Goal: Task Accomplishment & Management: Manage account settings

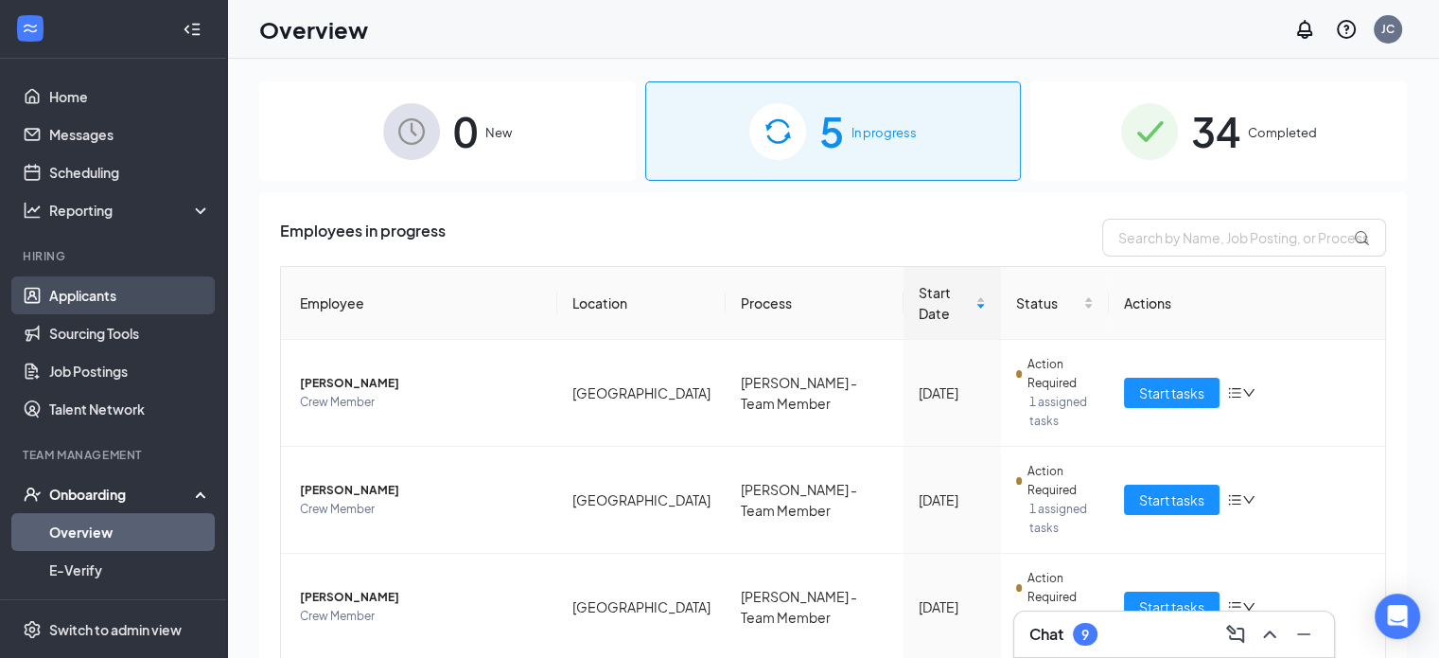
click at [57, 288] on link "Applicants" at bounding box center [130, 295] width 162 height 38
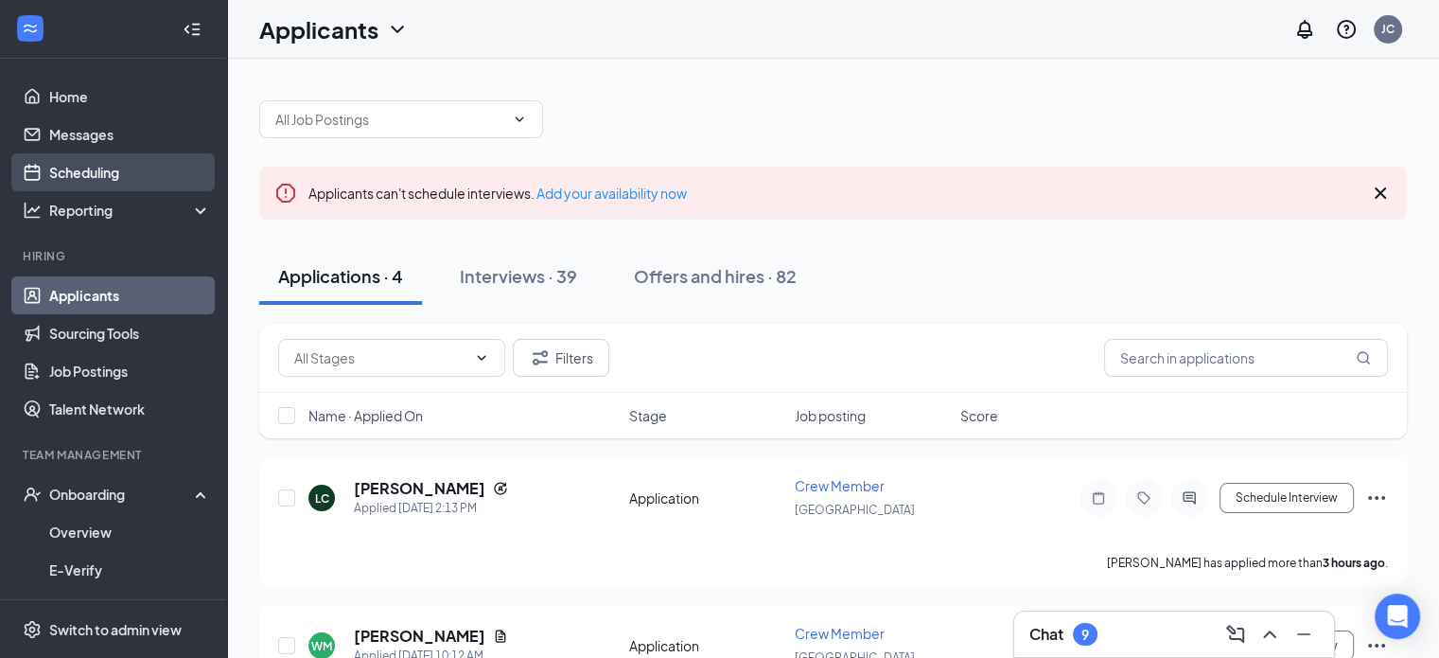
click at [129, 171] on link "Scheduling" at bounding box center [130, 172] width 162 height 38
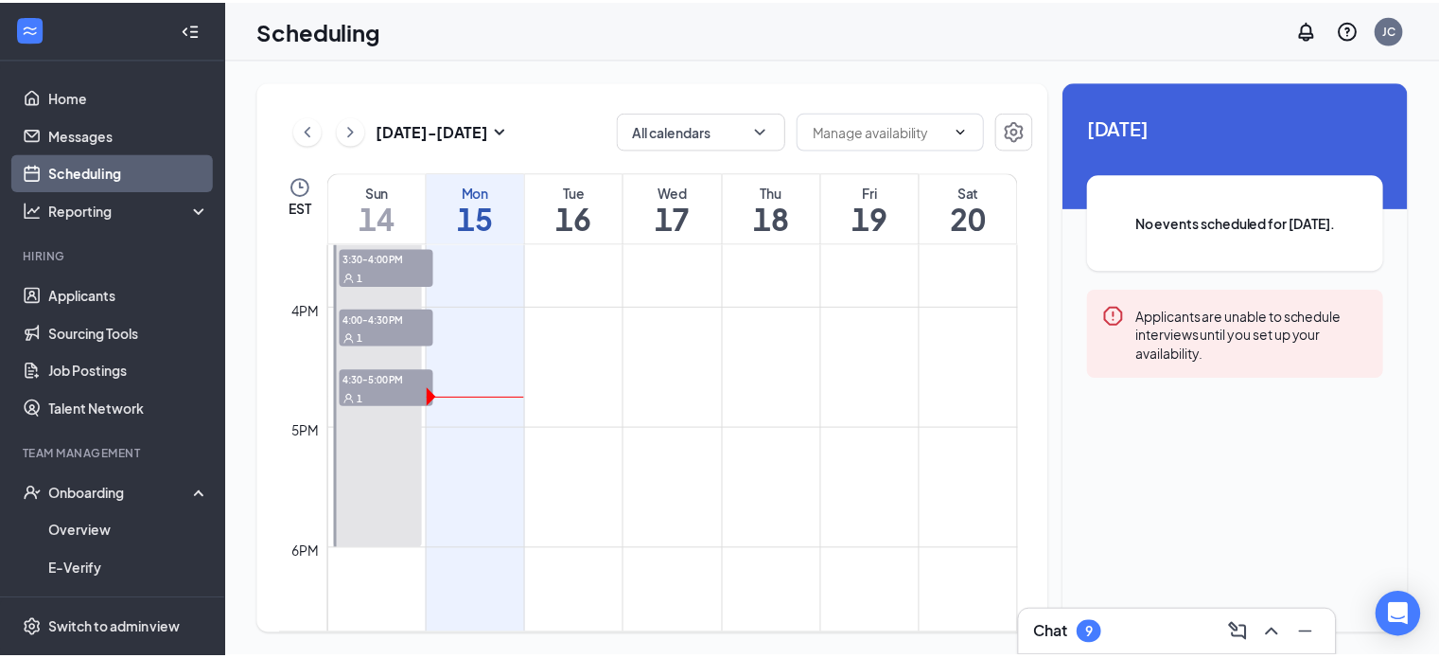
scroll to position [1876, 0]
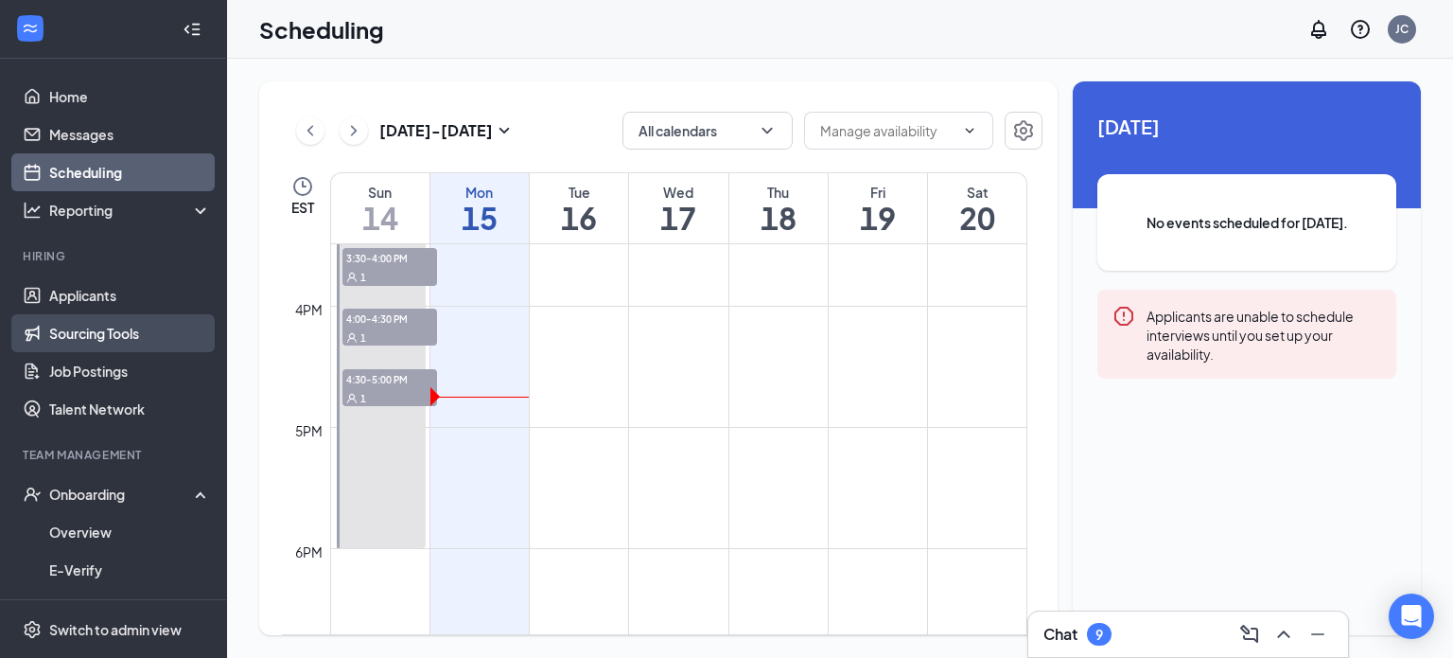
click at [69, 316] on link "Sourcing Tools" at bounding box center [130, 333] width 162 height 38
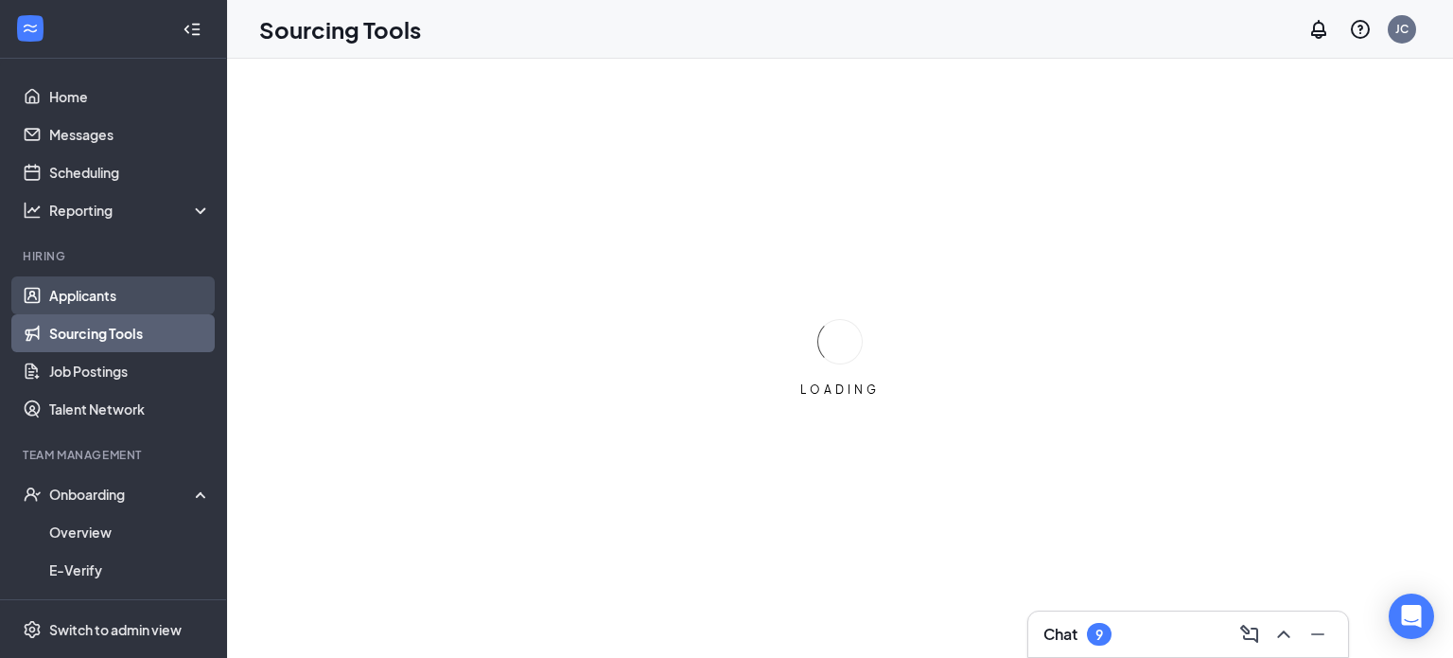
drag, startPoint x: 95, startPoint y: 307, endPoint x: 106, endPoint y: 308, distance: 11.5
click at [96, 307] on link "Applicants" at bounding box center [130, 295] width 162 height 38
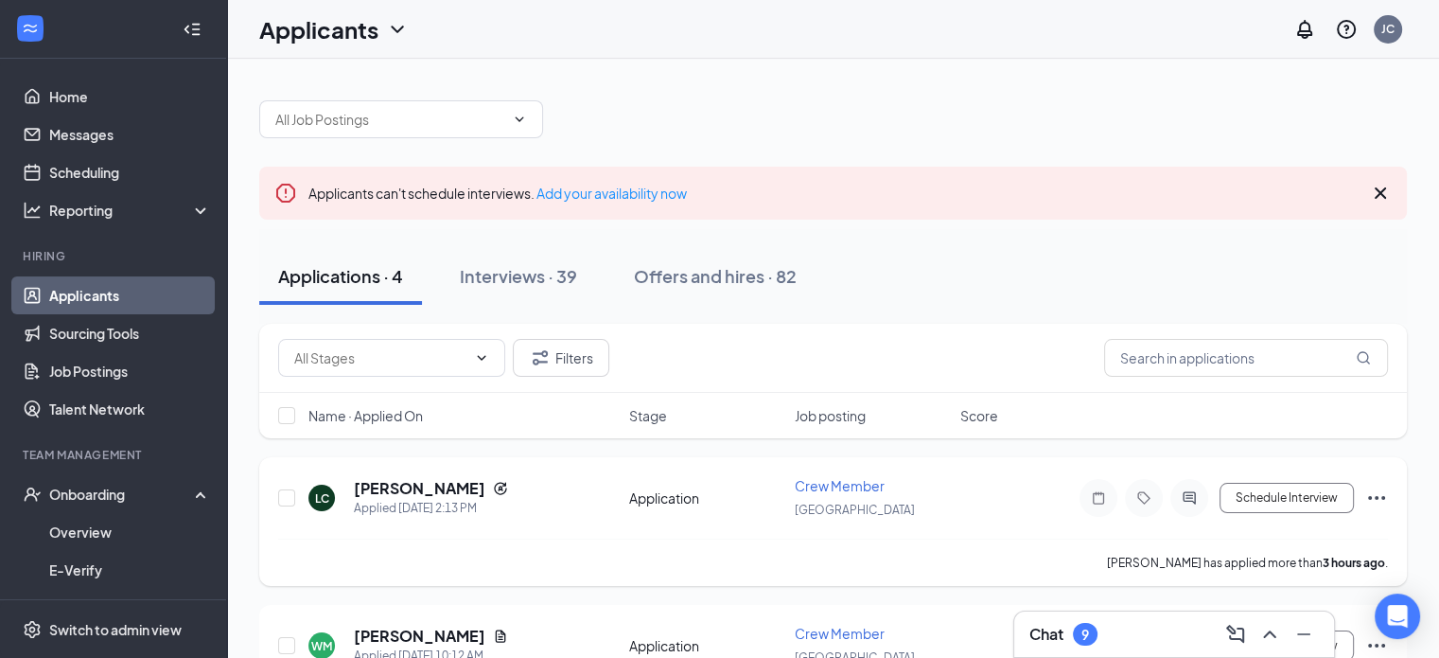
scroll to position [189, 0]
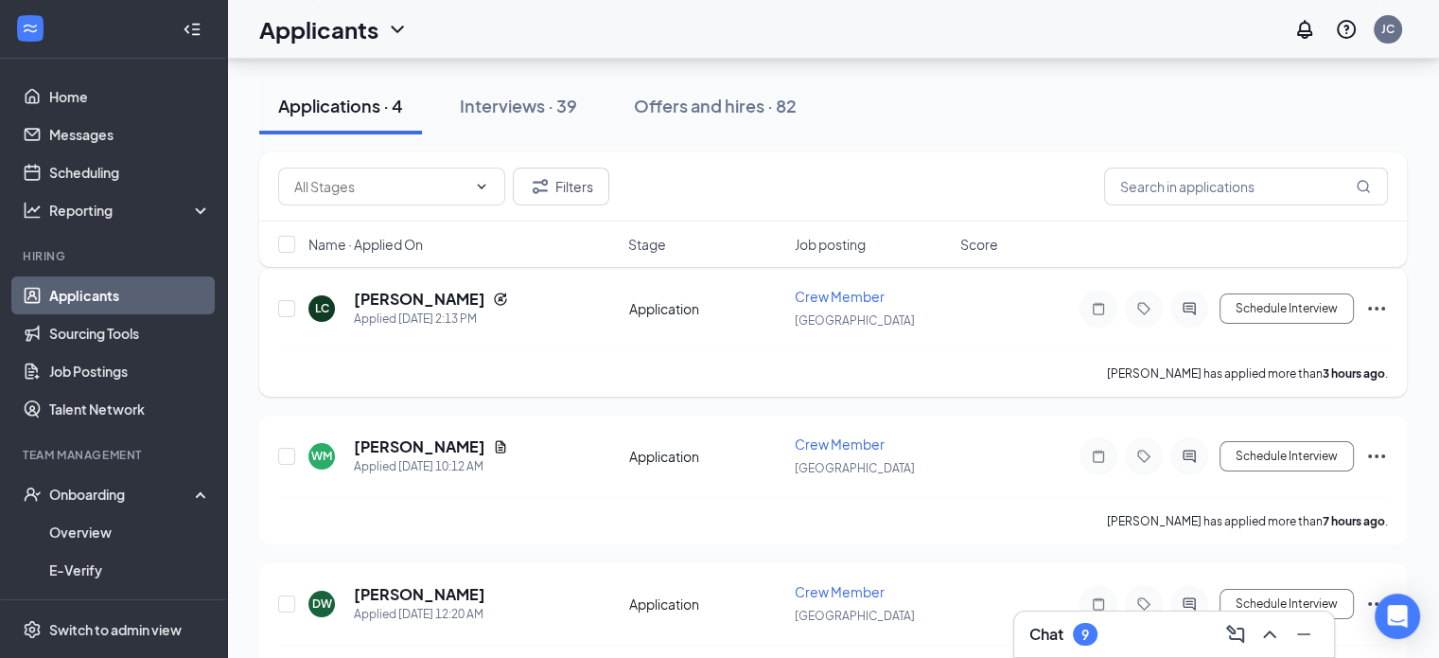
click at [1376, 303] on icon "Ellipses" at bounding box center [1376, 308] width 23 height 23
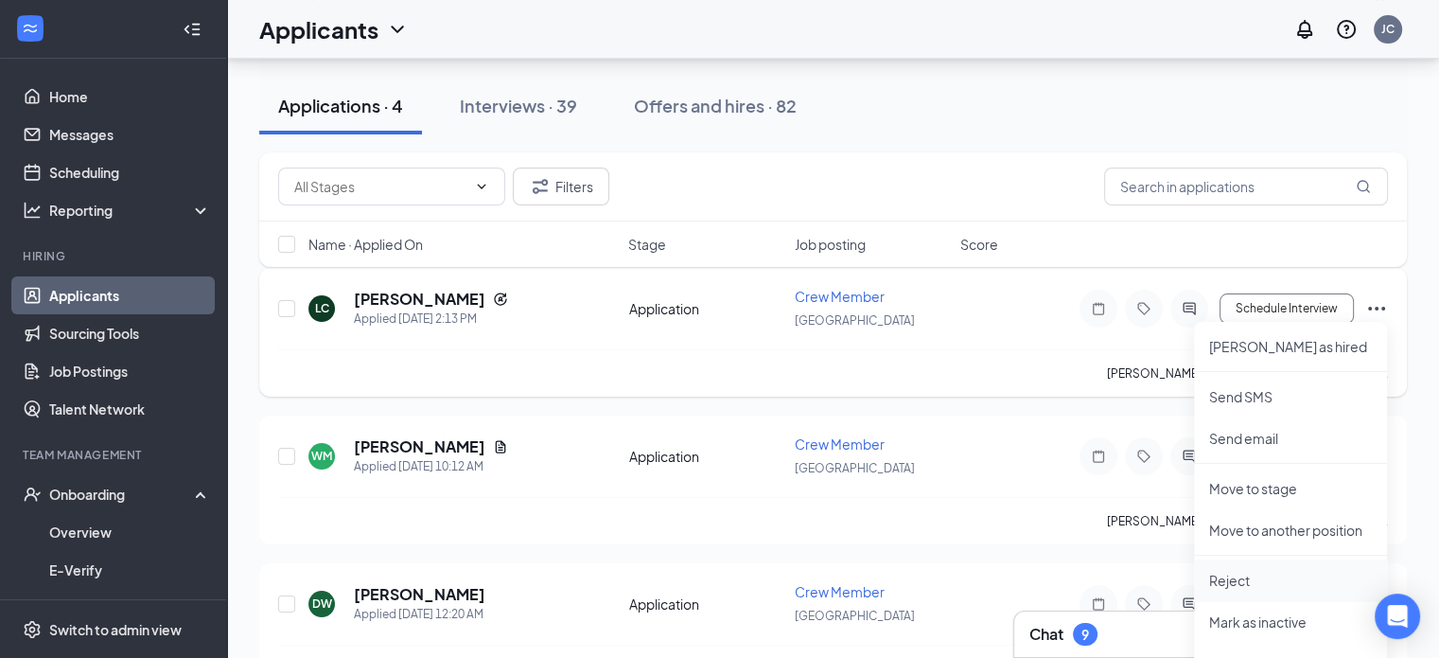
click at [1309, 579] on p "Reject" at bounding box center [1290, 580] width 163 height 19
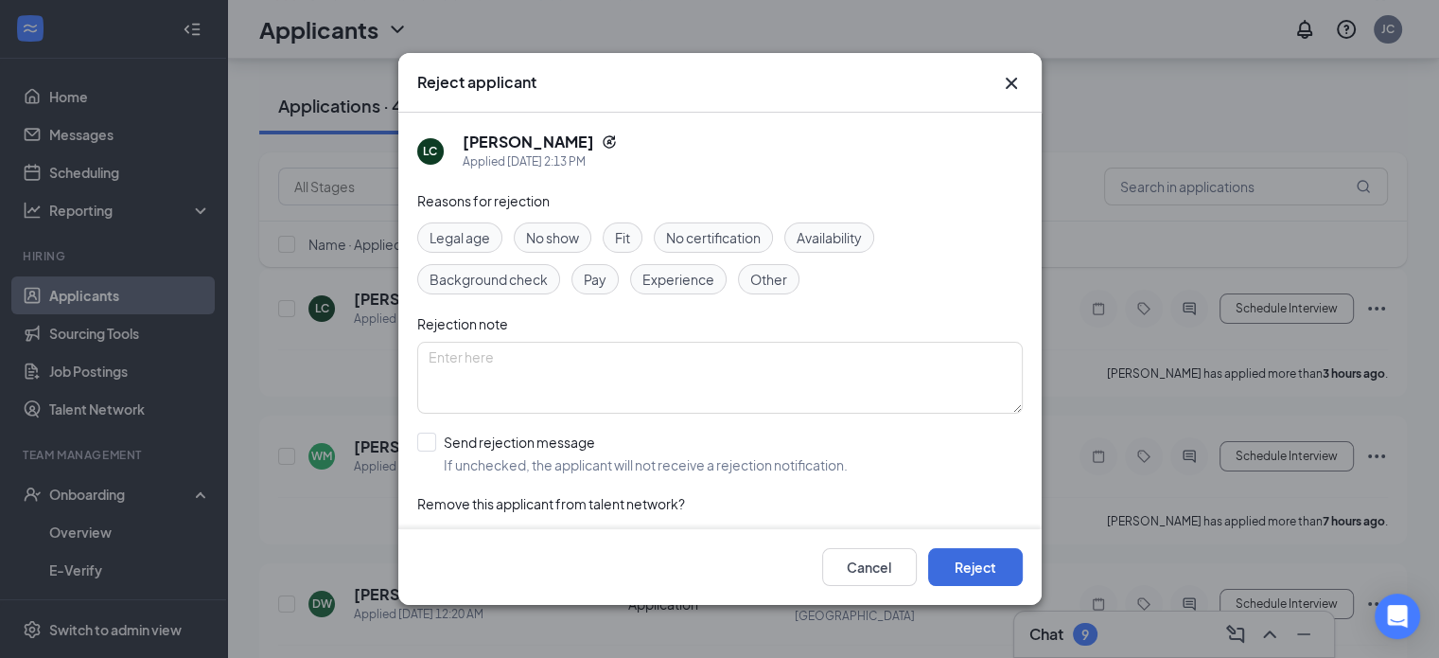
click at [622, 249] on div "Fit" at bounding box center [623, 237] width 40 height 30
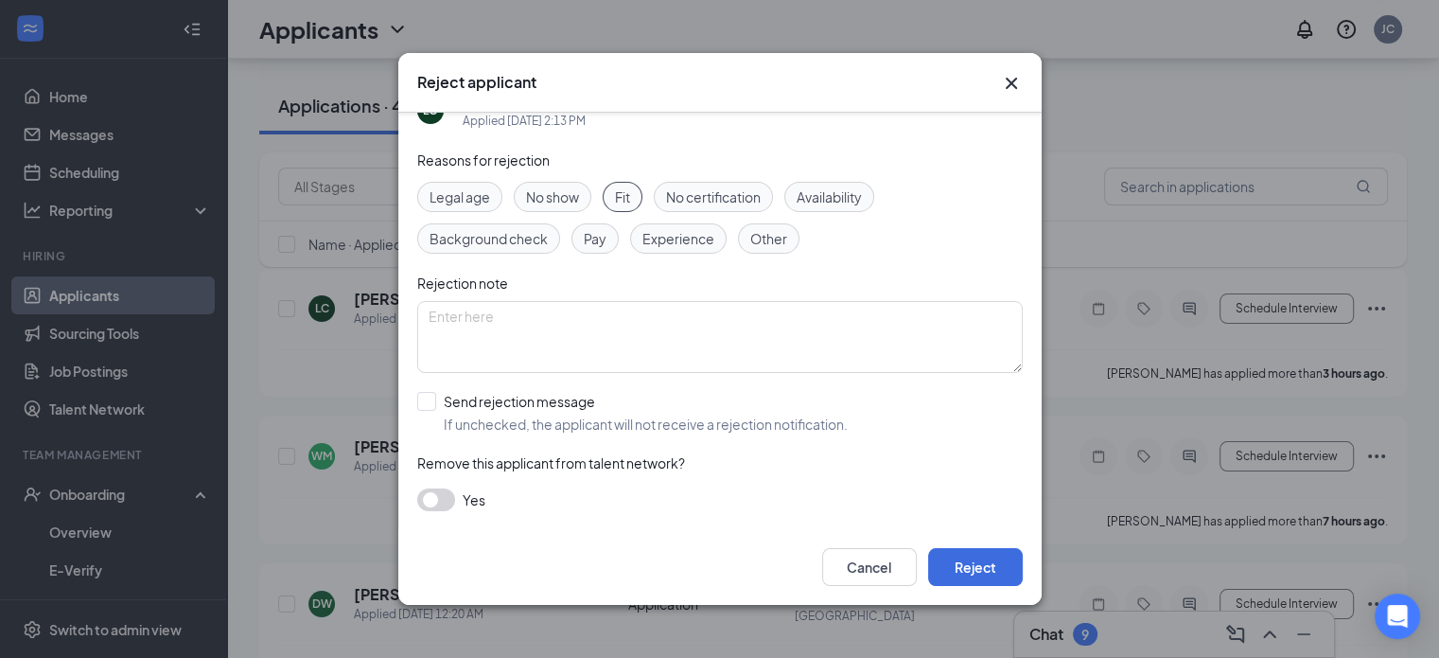
click at [661, 387] on div "Reasons for rejection Legal age No show Fit No certification Availability Backg…" at bounding box center [720, 340] width 606 height 380
click at [645, 410] on input "Send rejection message If unchecked, the applicant will not receive a rejection…" at bounding box center [632, 413] width 431 height 42
checkbox input "true"
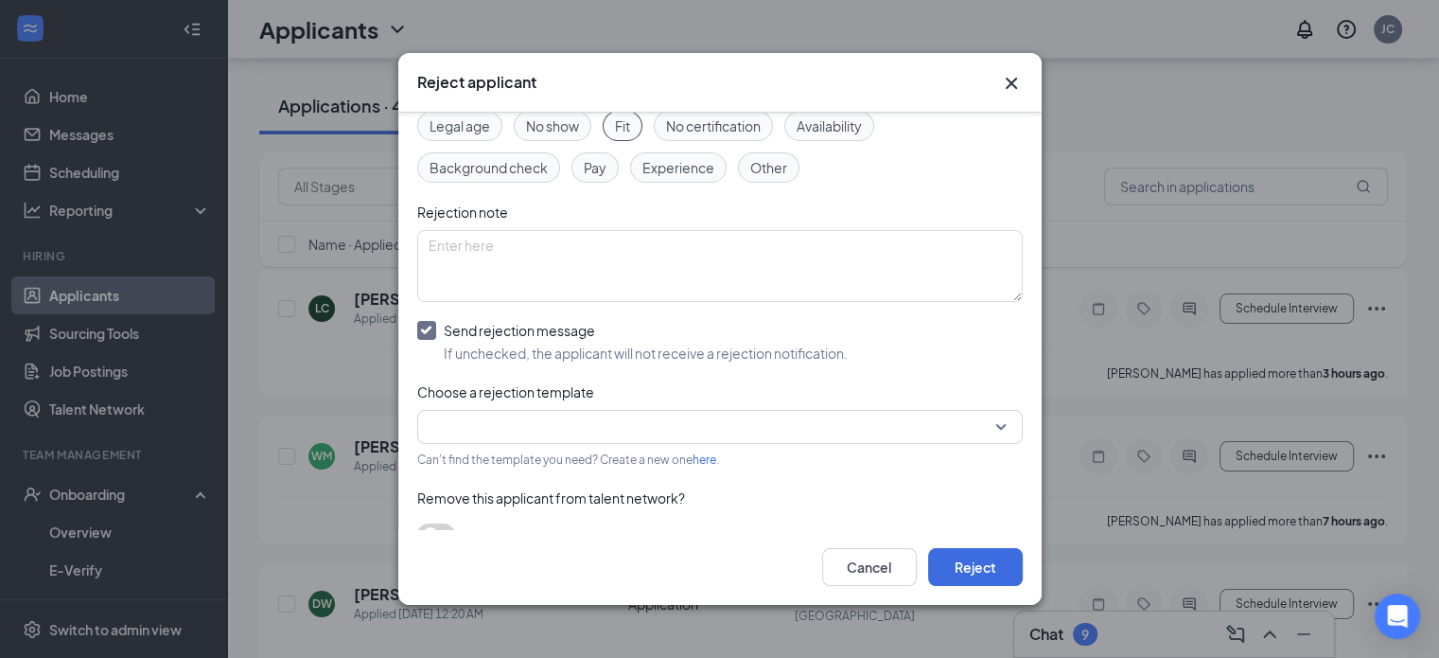
scroll to position [147, 0]
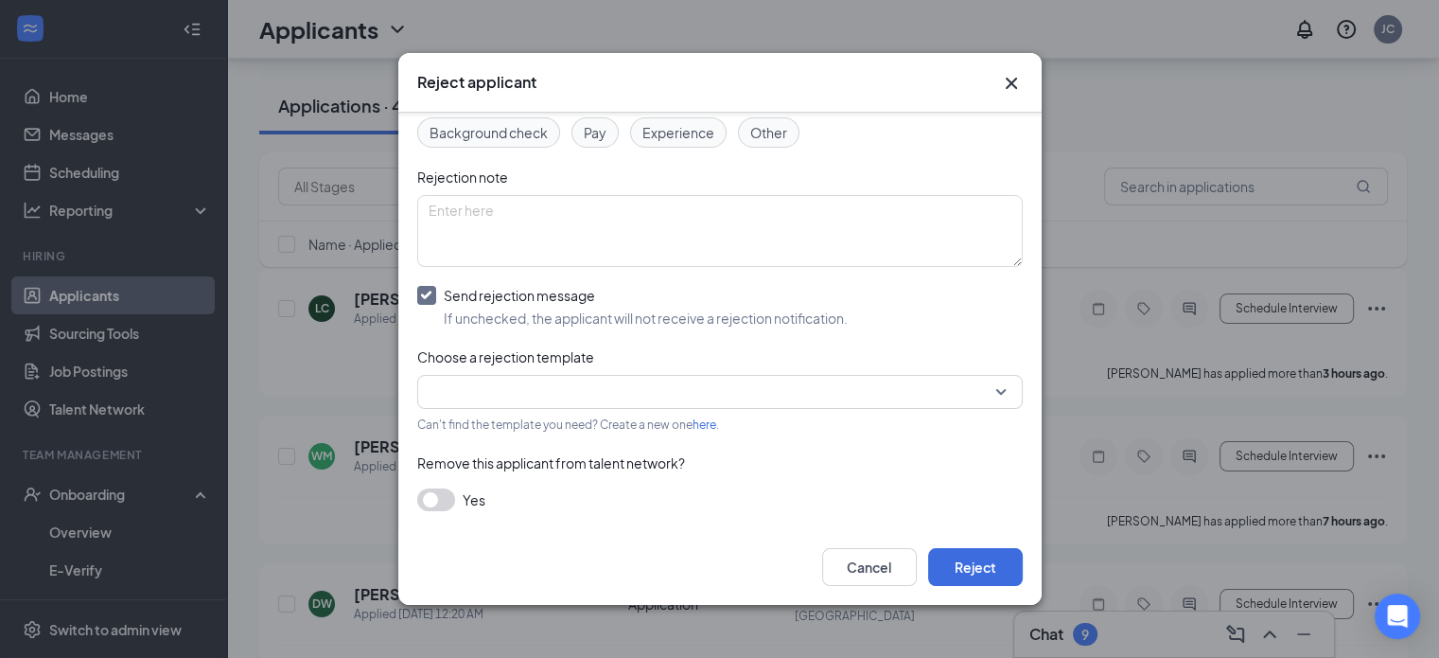
click at [657, 387] on input "search" at bounding box center [714, 392] width 570 height 32
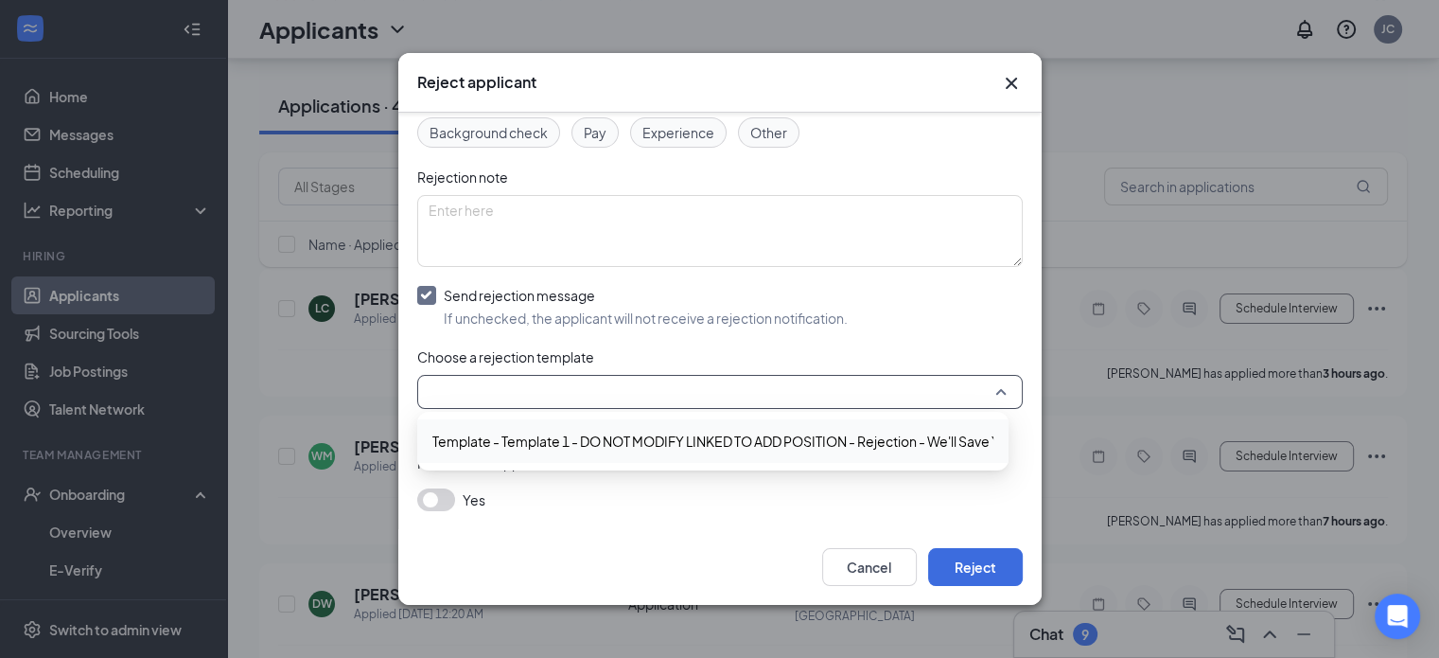
click at [663, 442] on span "Template - Template 1 - DO NOT MODIFY LINKED TO ADD POSITION - Rejection - We'l…" at bounding box center [762, 441] width 660 height 21
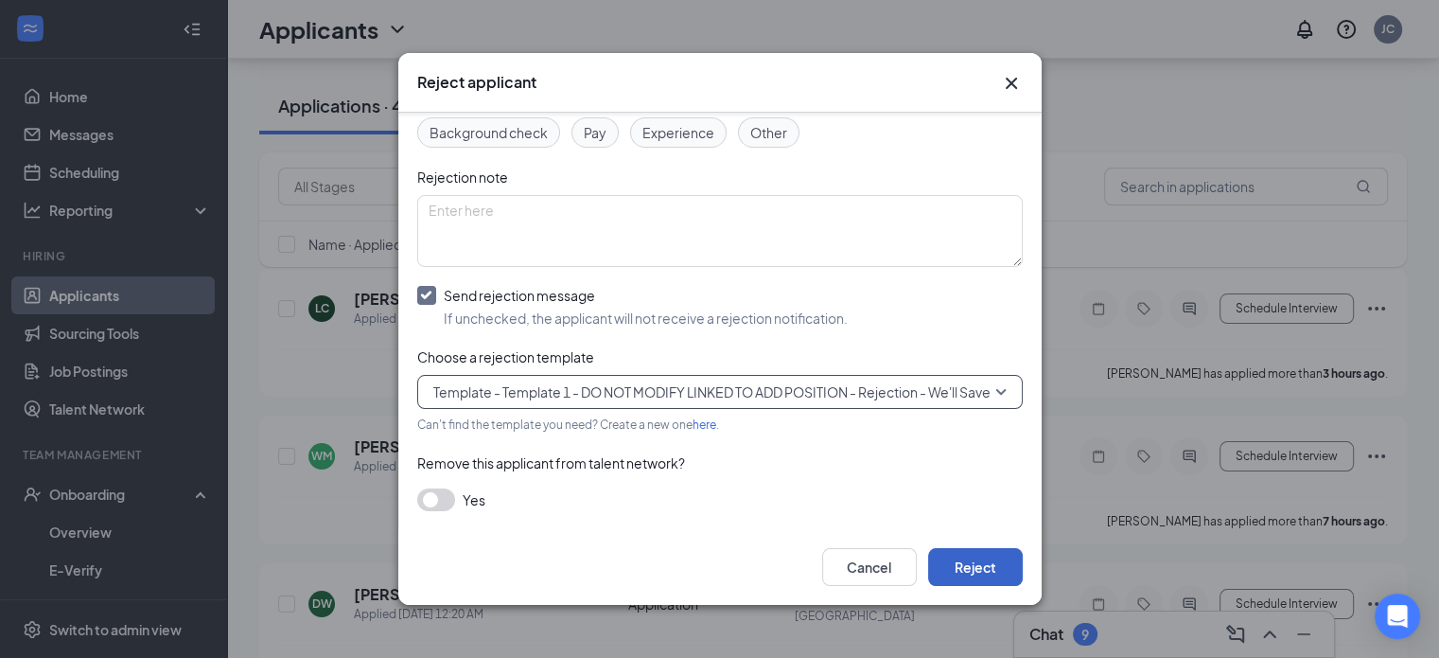
click at [999, 571] on button "Reject" at bounding box center [975, 567] width 95 height 38
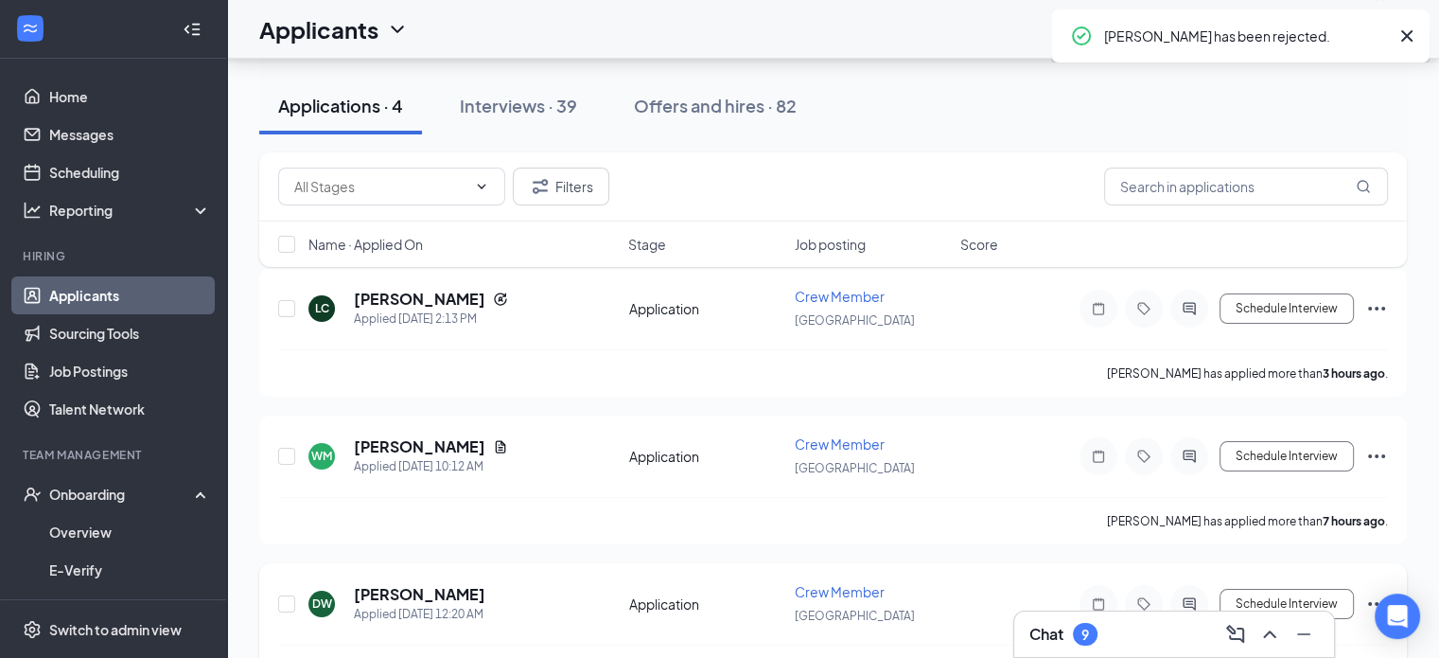
drag, startPoint x: 995, startPoint y: 559, endPoint x: 678, endPoint y: 542, distance: 317.5
click at [988, 563] on div "DW [PERSON_NAME] Applied [DATE] 12:20 AM Application Crew Member [PERSON_NAME] …" at bounding box center [833, 627] width 1148 height 129
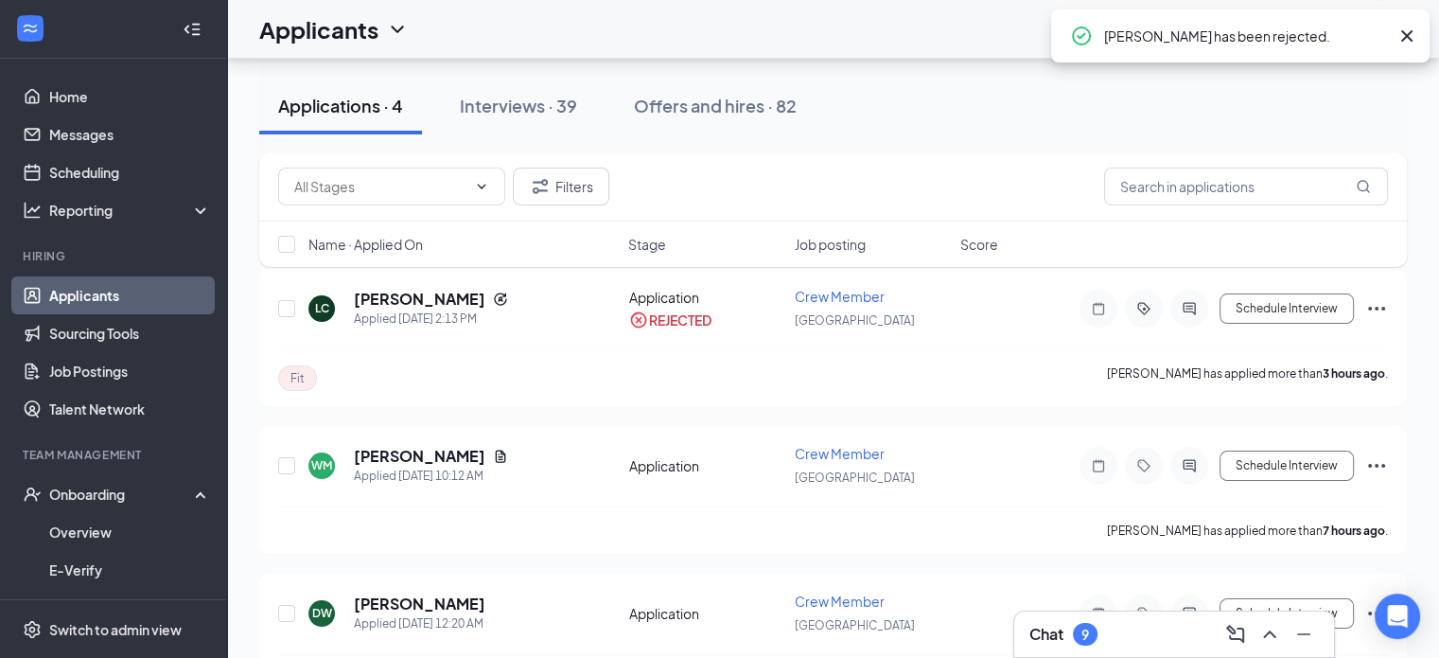
click at [894, 135] on div "Applications · 4 Interviews · 39 Offers and hires · 82" at bounding box center [833, 106] width 1148 height 95
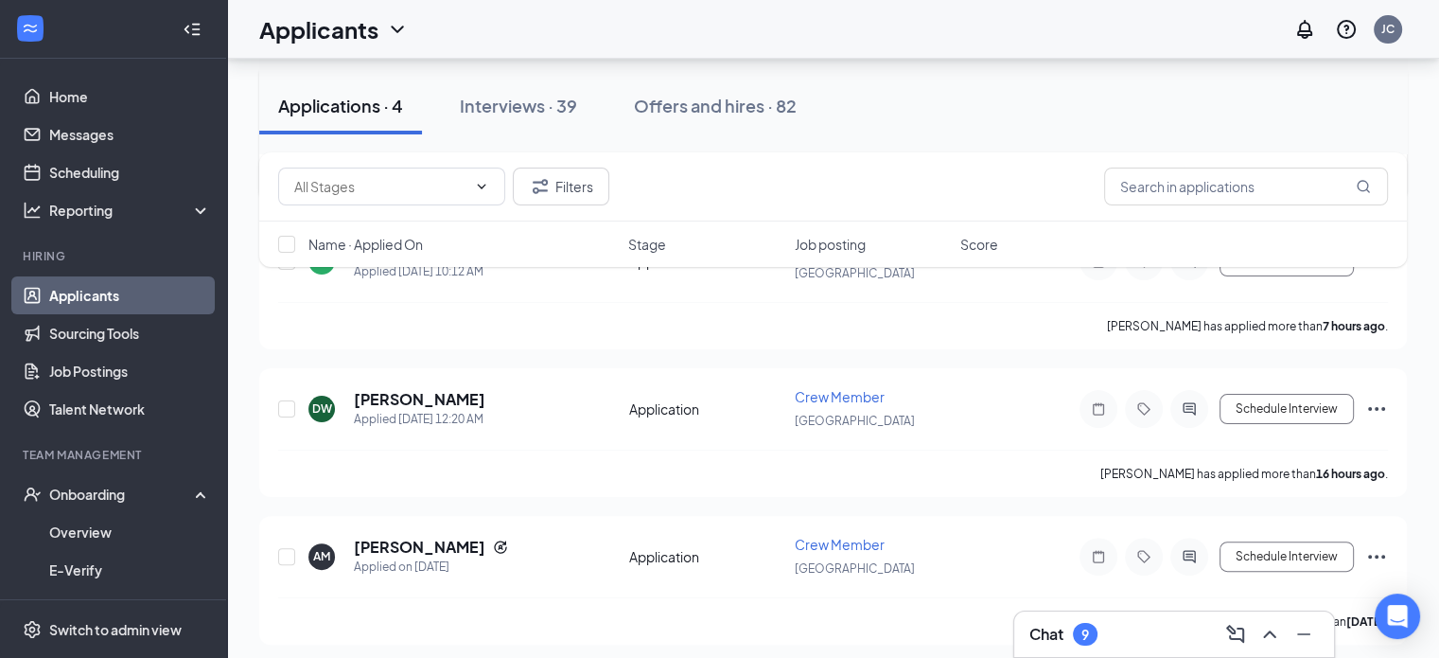
scroll to position [0, 0]
